Goal: Transaction & Acquisition: Purchase product/service

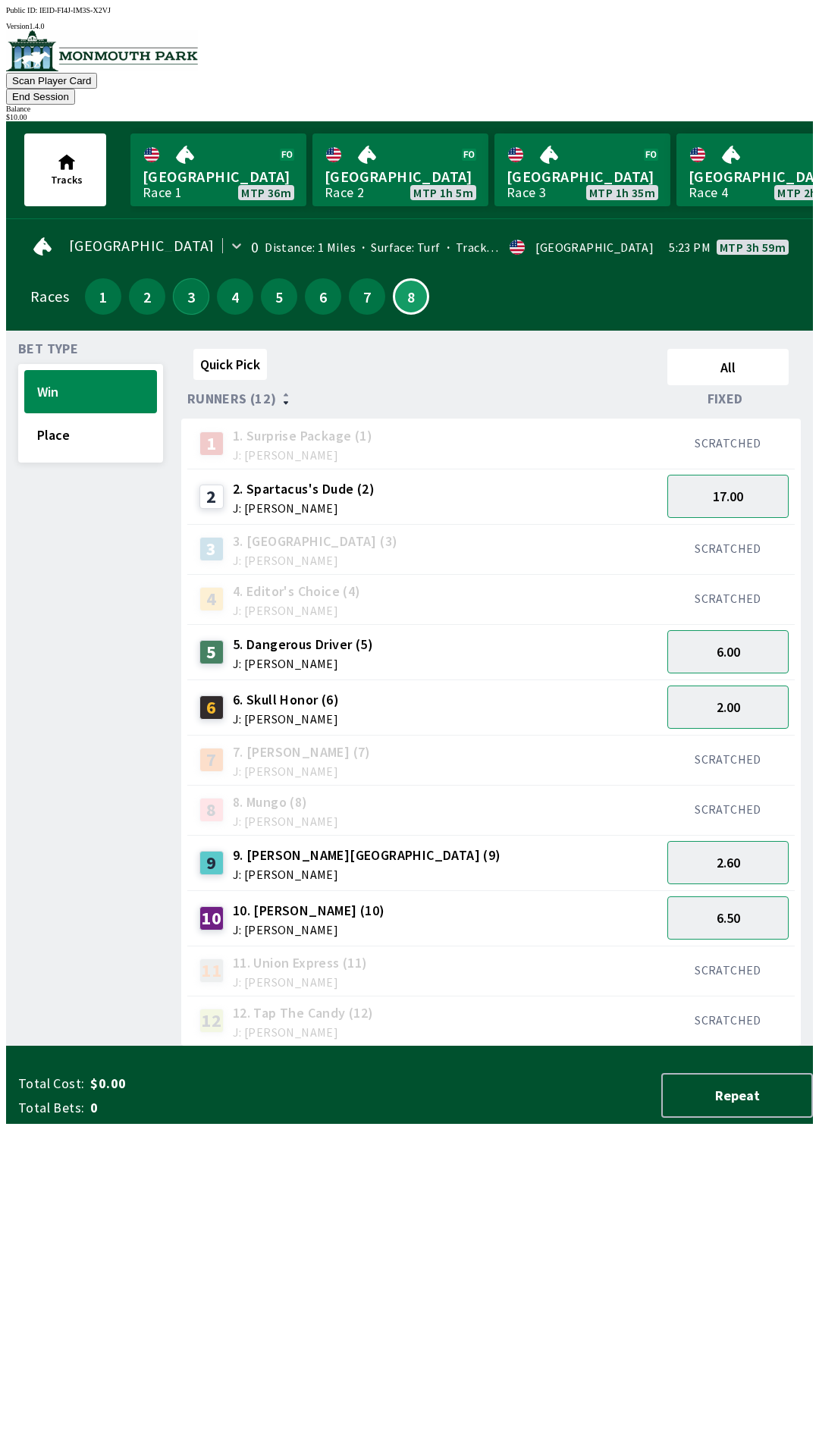
click at [182, 286] on button "3" at bounding box center [191, 297] width 37 height 37
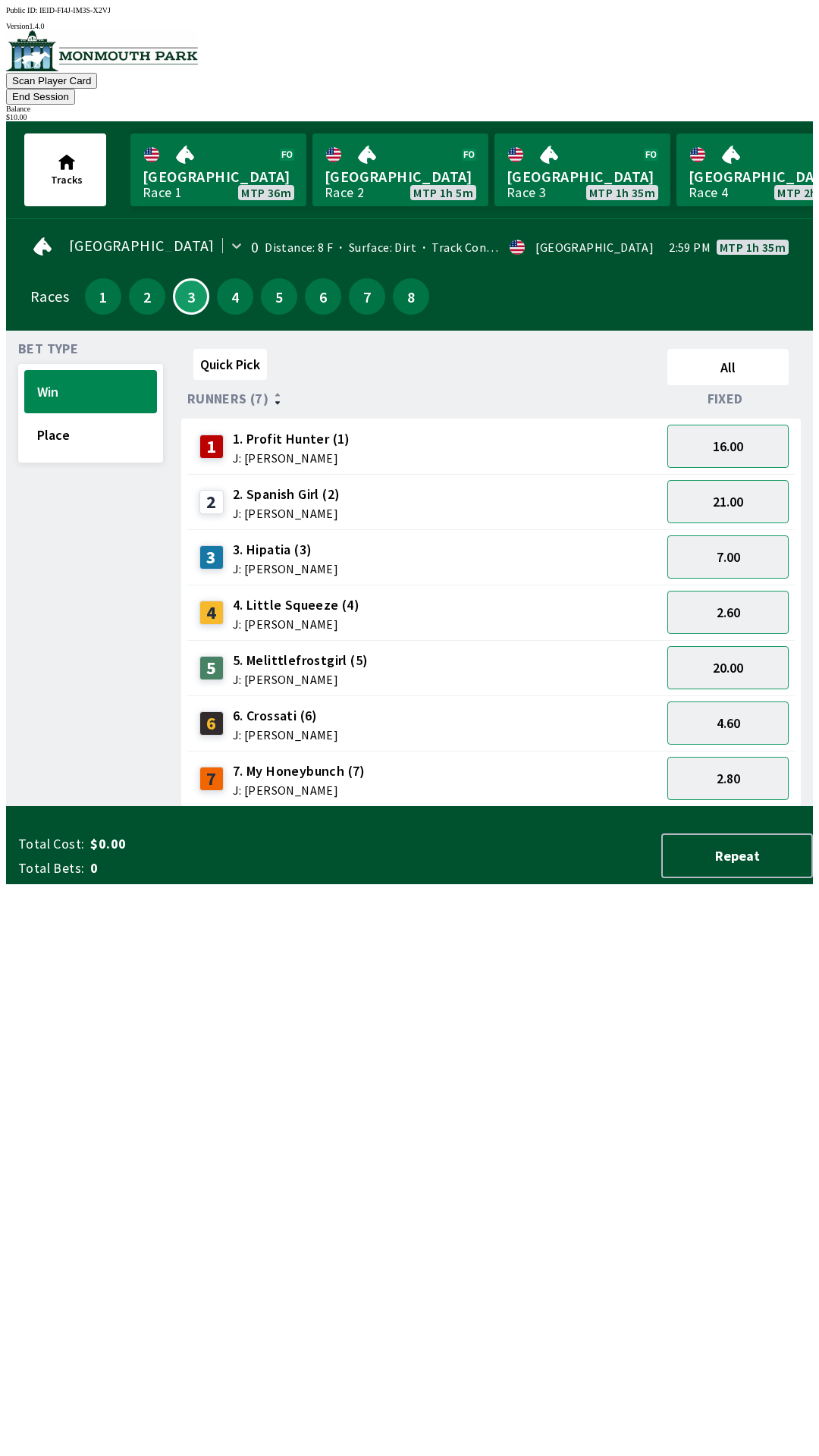
click at [629, 121] on div "Tracks [GEOGRAPHIC_DATA] Race 1 MTP 36m [GEOGRAPHIC_DATA] 2 MTP 1h 5m [GEOGRAPH…" at bounding box center [415, 170] width 794 height 97
click at [75, 89] on button "End Session" at bounding box center [40, 96] width 69 height 16
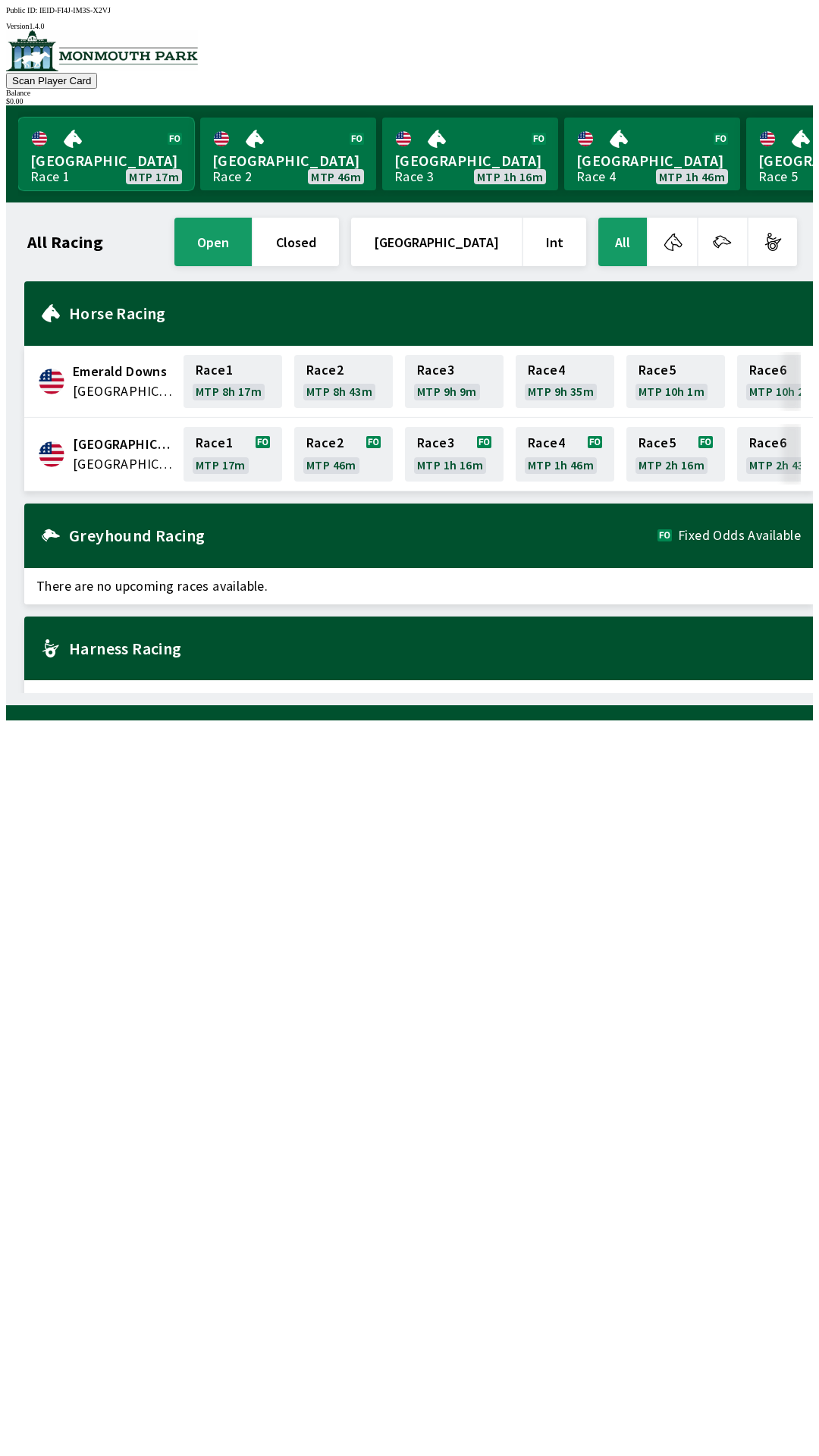
click at [106, 172] on link "[GEOGRAPHIC_DATA] Race 1 MTP 17m" at bounding box center [106, 153] width 176 height 72
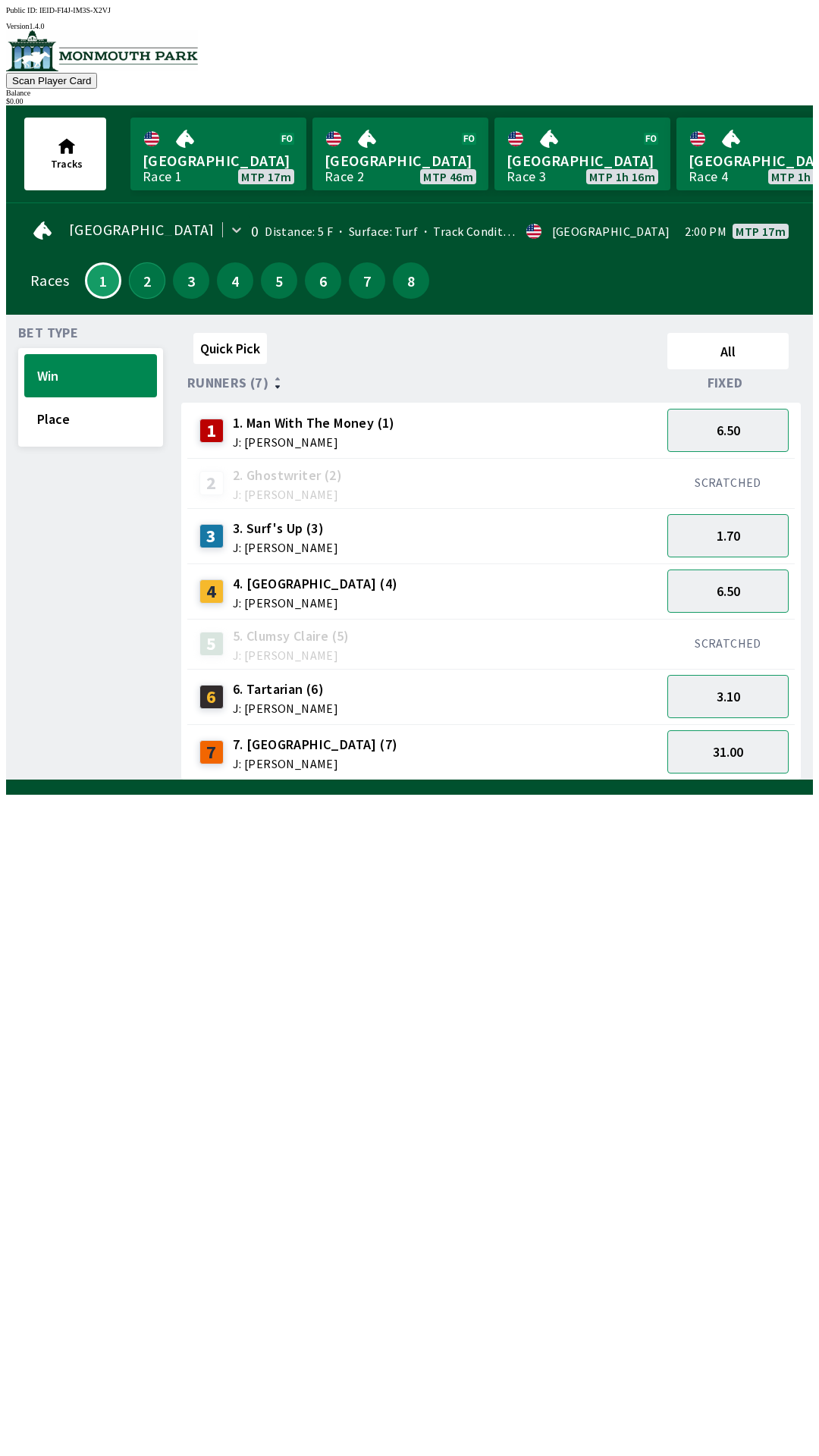
click at [136, 288] on button "2" at bounding box center [147, 280] width 37 height 37
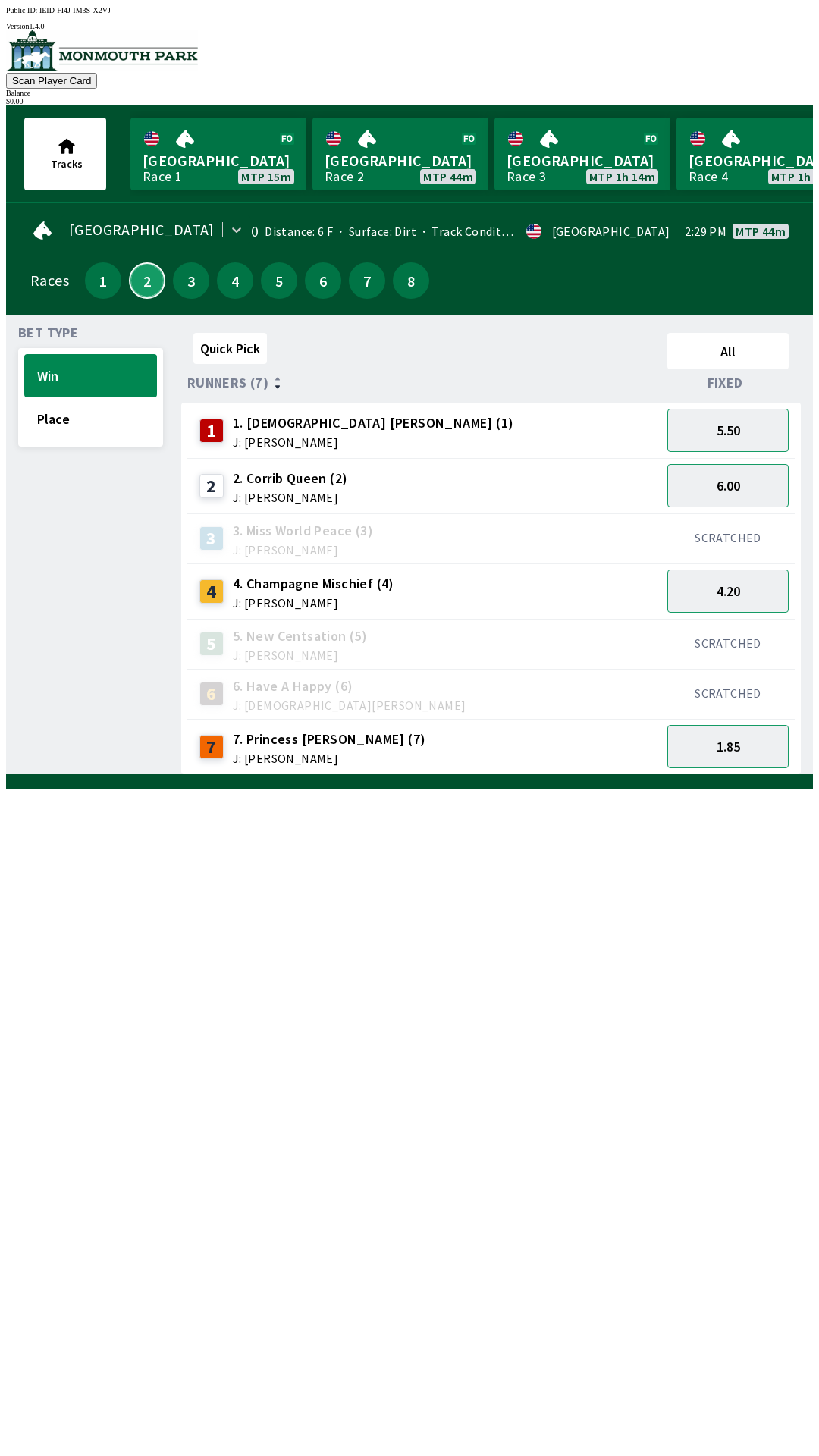
click at [129, 262] on button "2" at bounding box center [147, 280] width 37 height 37
click at [408, 279] on button "8" at bounding box center [411, 280] width 37 height 37
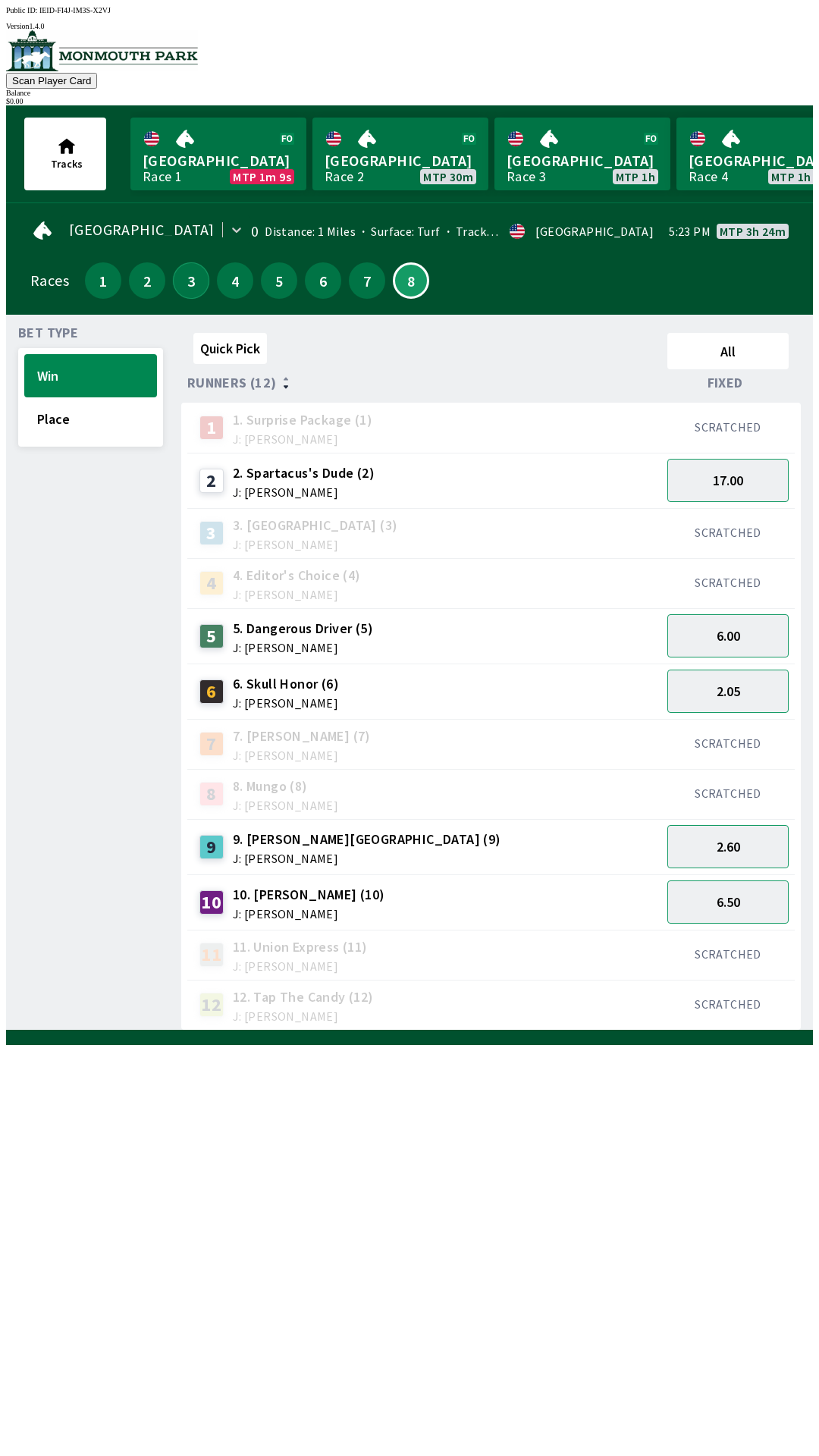
click at [183, 278] on button "3" at bounding box center [191, 280] width 37 height 37
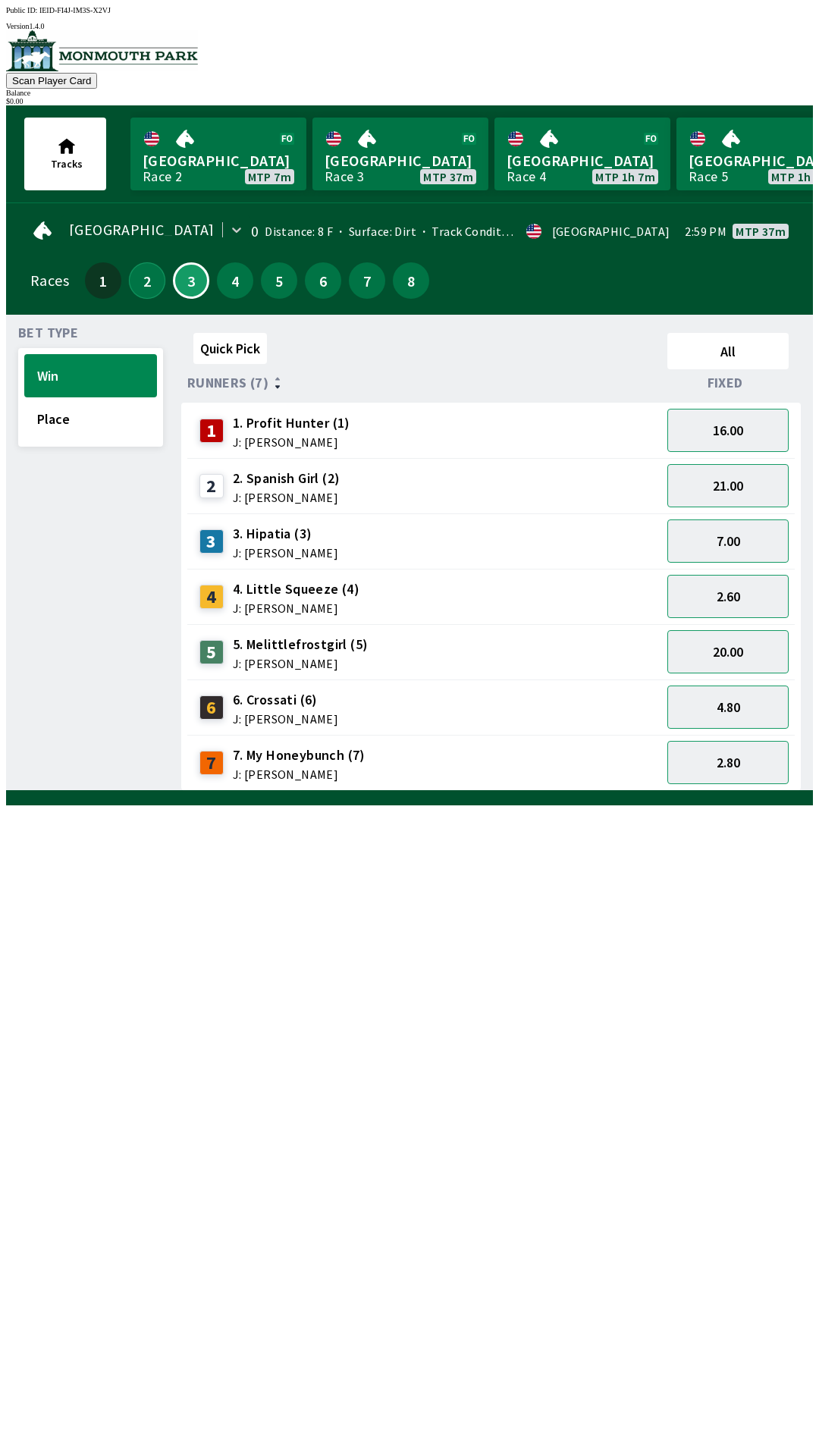
click at [138, 271] on button "2" at bounding box center [147, 280] width 37 height 37
